Goal: Task Accomplishment & Management: Use online tool/utility

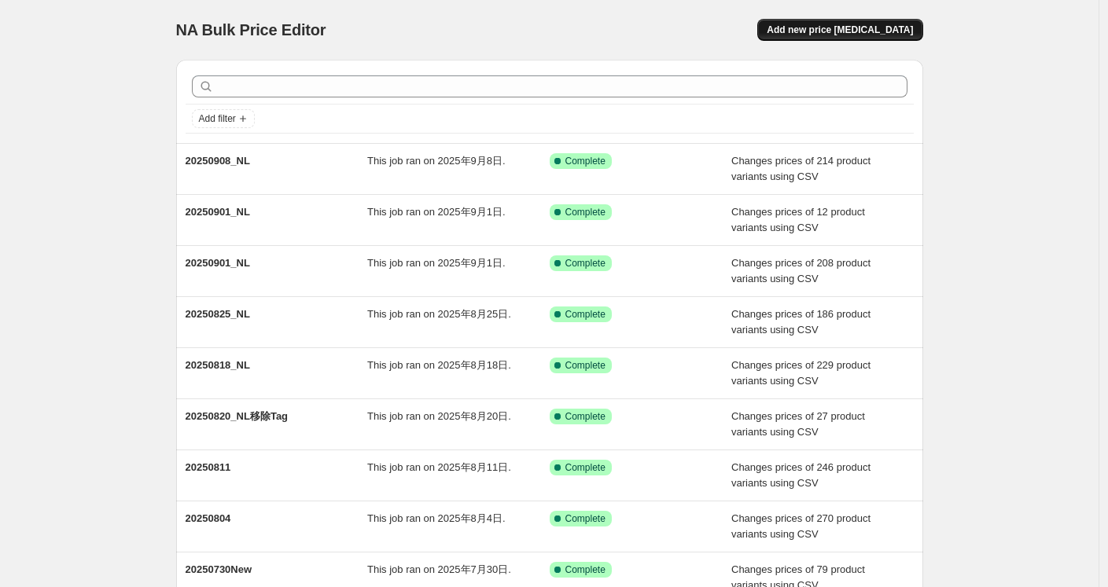
click at [831, 23] on button "Add new price [MEDICAL_DATA]" at bounding box center [839, 30] width 165 height 22
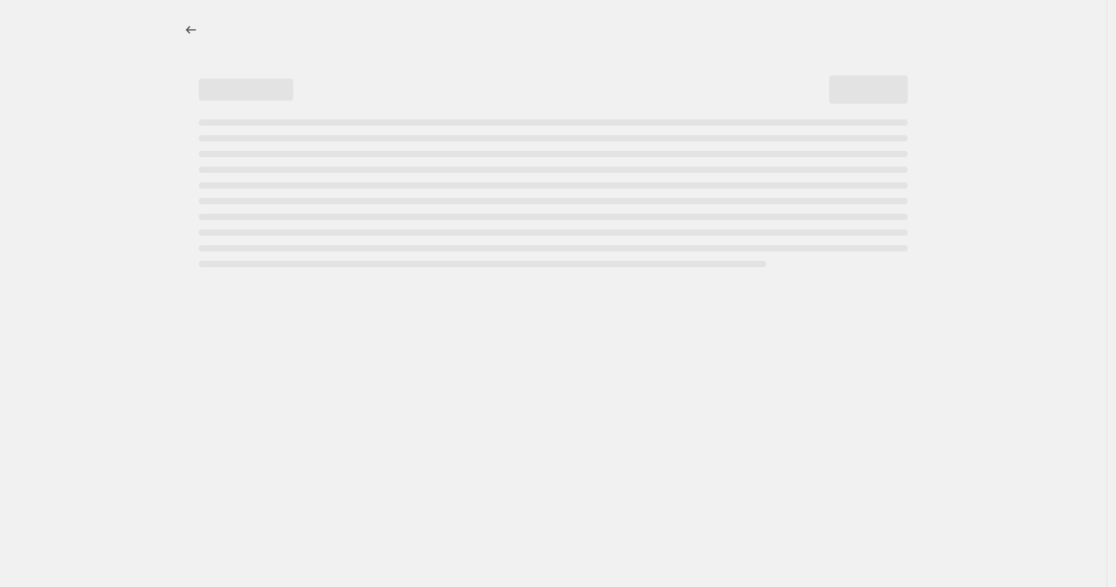
select select "percentage"
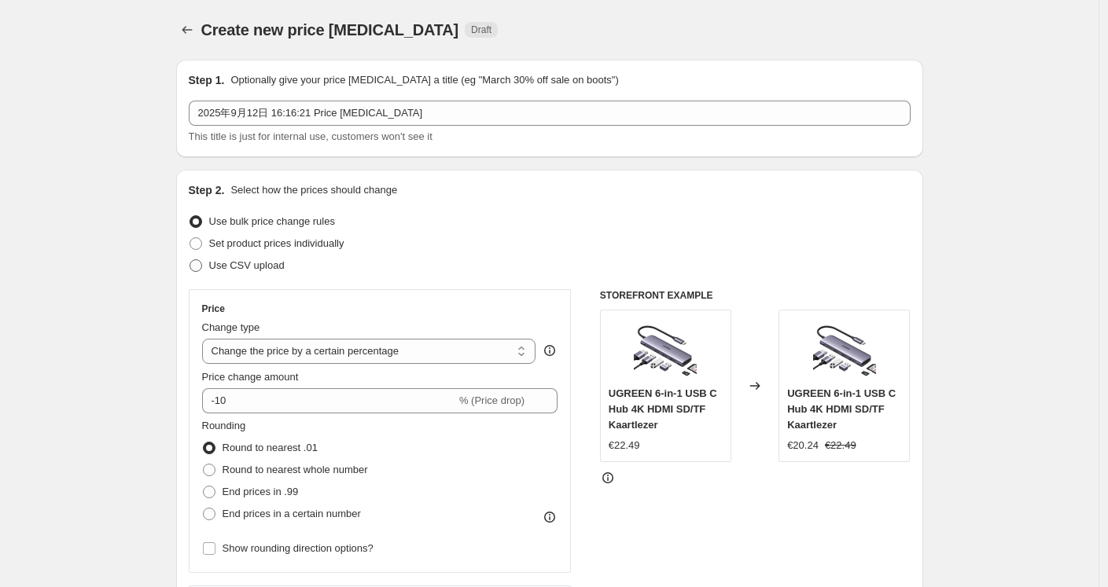
click at [268, 272] on span "Use CSV upload" at bounding box center [246, 266] width 75 height 16
click at [190, 260] on input "Use CSV upload" at bounding box center [189, 259] width 1 height 1
radio input "true"
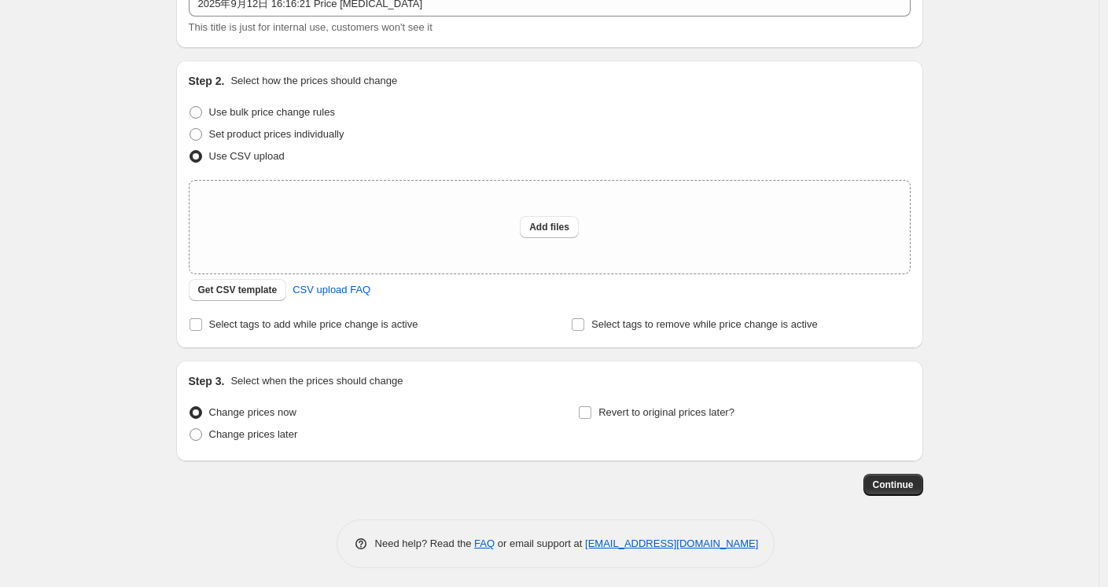
scroll to position [114, 0]
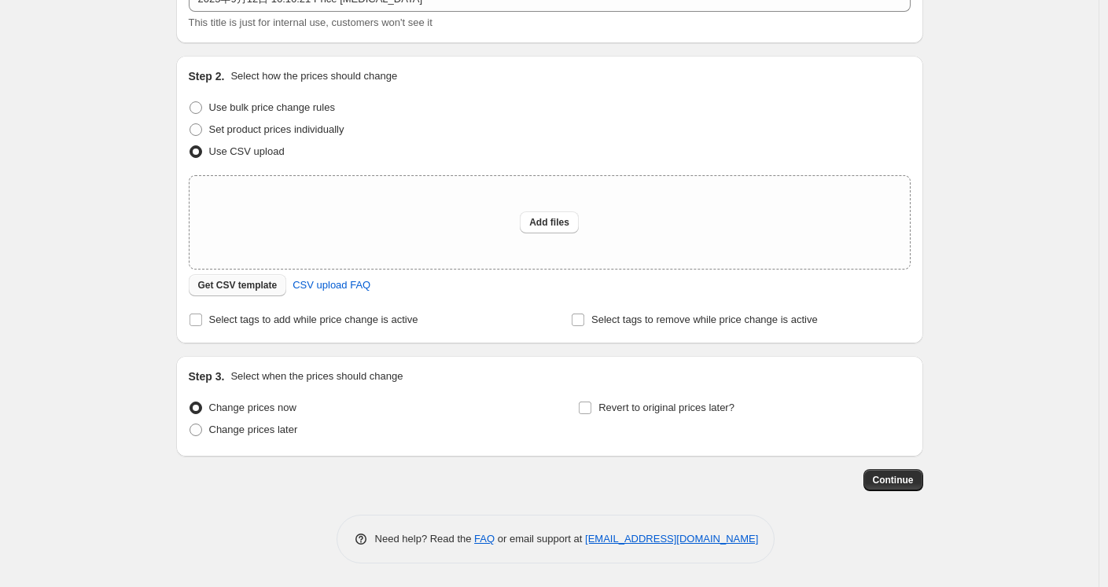
click at [241, 279] on button "Get CSV template" at bounding box center [238, 285] width 98 height 22
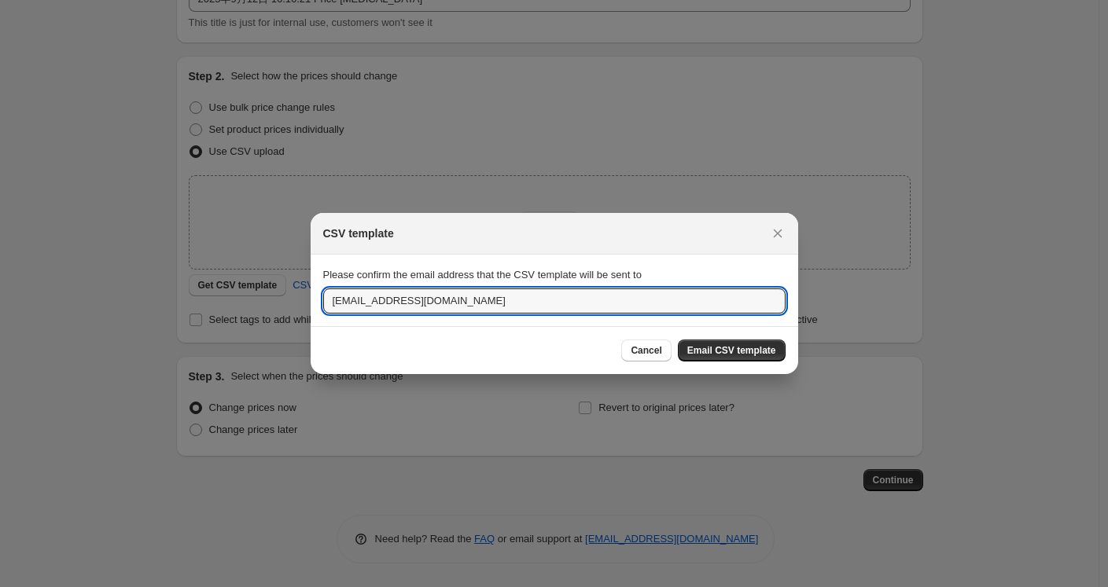
drag, startPoint x: 362, startPoint y: 303, endPoint x: 316, endPoint y: 310, distance: 46.0
click at [316, 310] on section "Please confirm the email address that the CSV template will be sent to service@…" at bounding box center [554, 290] width 487 height 71
type input "oujunhong@ugreen.com"
click at [723, 347] on span "Email CSV template" at bounding box center [731, 350] width 89 height 13
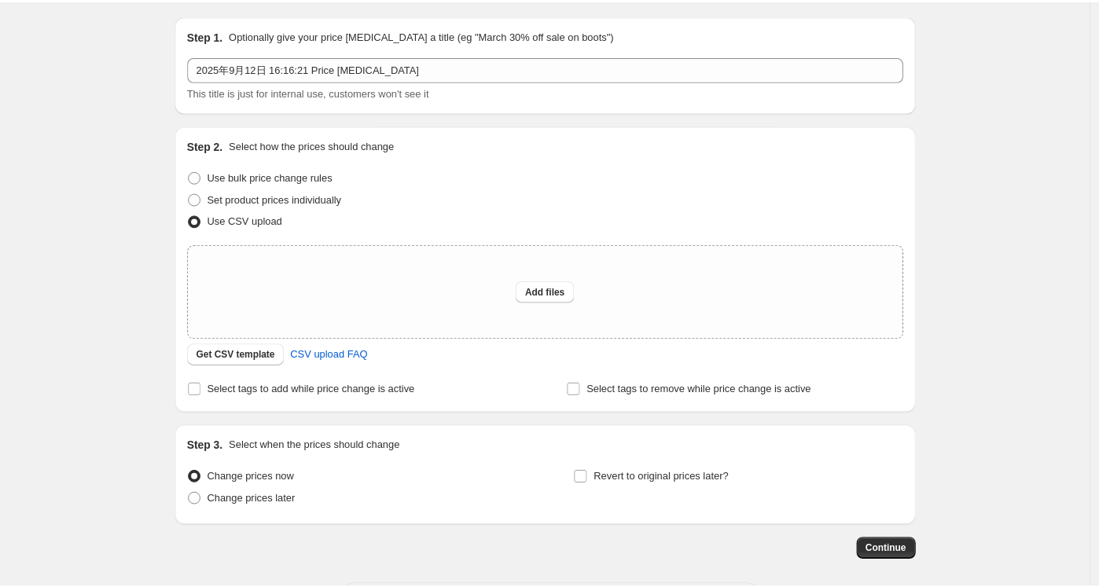
scroll to position [0, 0]
